Goal: Task Accomplishment & Management: Manage account settings

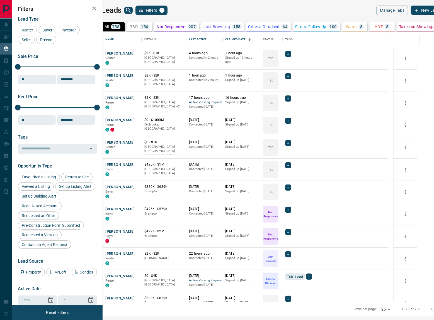
scroll to position [265, 323]
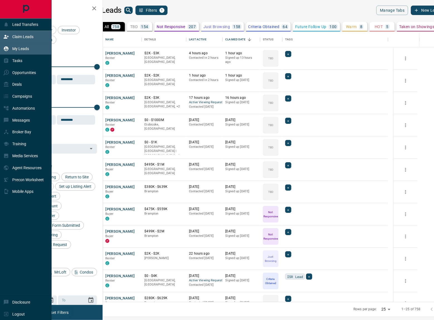
click at [6, 40] on icon at bounding box center [6, 37] width 6 height 6
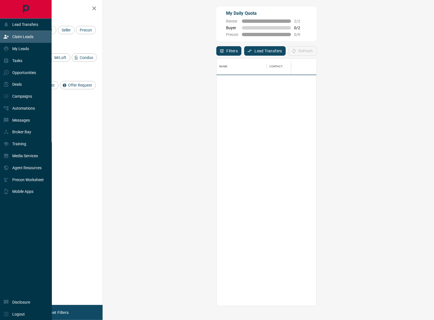
scroll to position [242, 313]
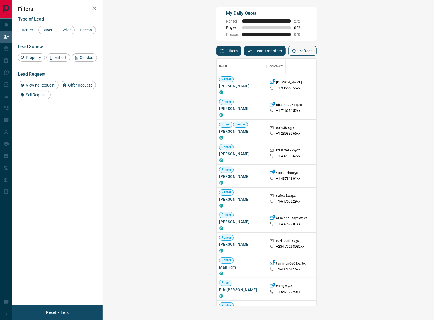
click at [317, 52] on button "Refresh" at bounding box center [302, 50] width 28 height 9
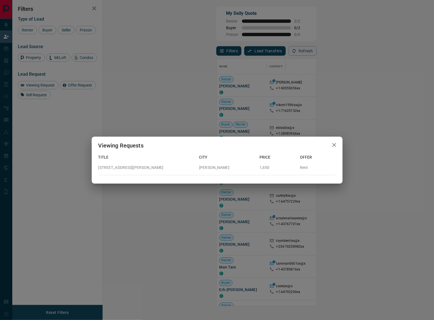
click at [334, 143] on icon "button" at bounding box center [334, 145] width 7 height 7
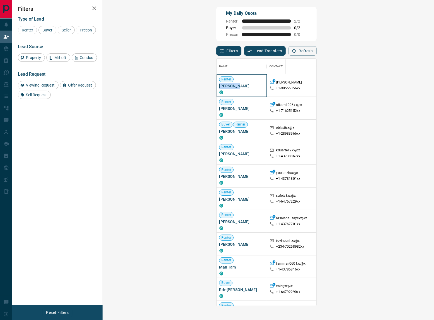
drag, startPoint x: 132, startPoint y: 86, endPoint x: 110, endPoint y: 88, distance: 21.5
click at [219, 88] on span "[PERSON_NAME]" at bounding box center [241, 86] width 45 height 6
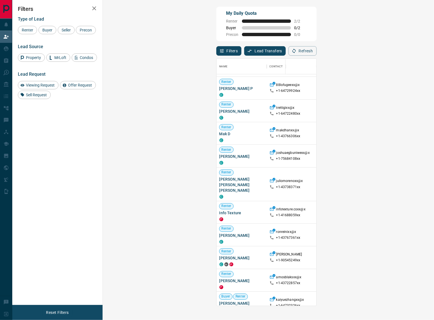
scroll to position [586, 0]
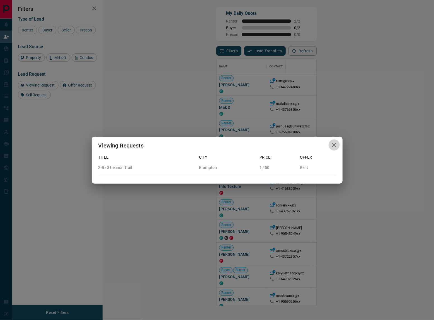
click at [334, 145] on icon "button" at bounding box center [334, 145] width 4 height 4
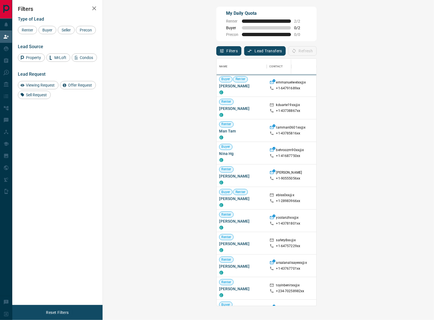
scroll to position [242, 313]
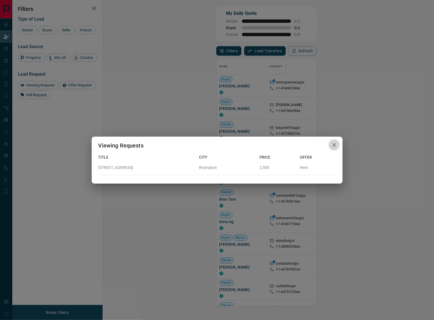
click at [335, 147] on icon "button" at bounding box center [334, 145] width 7 height 7
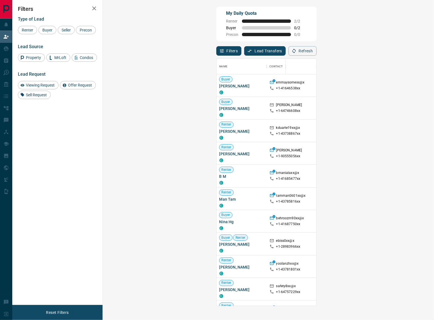
click at [373, 170] on div "[GEOGRAPHIC_DATA], [GEOGRAPHIC_DATA]" at bounding box center [398, 176] width 50 height 23
